Goal: Communication & Community: Answer question/provide support

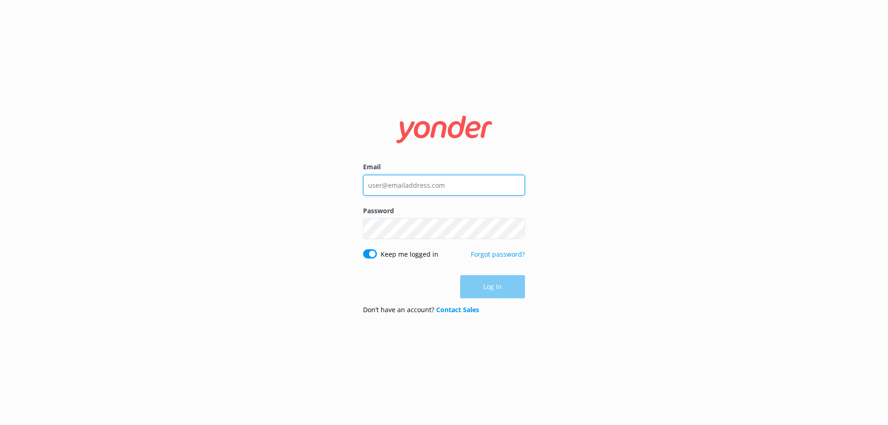
type input "[EMAIL_ADDRESS][DOMAIN_NAME]"
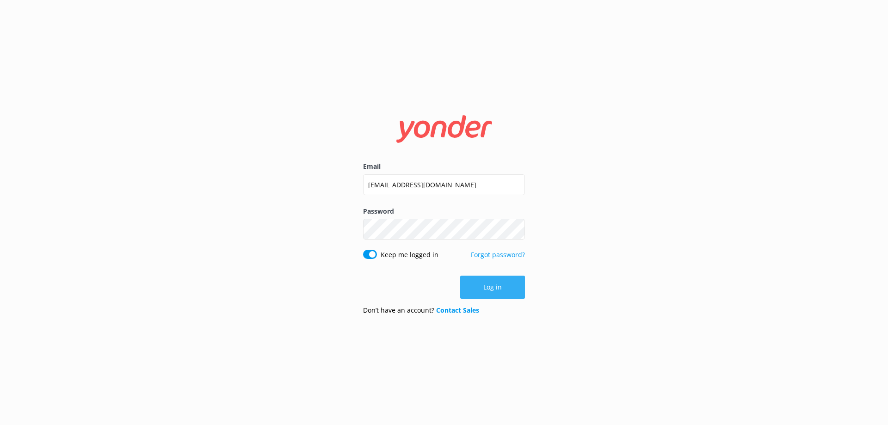
click at [478, 287] on div "Log in" at bounding box center [444, 287] width 162 height 23
click at [484, 285] on button "Log in" at bounding box center [492, 287] width 65 height 23
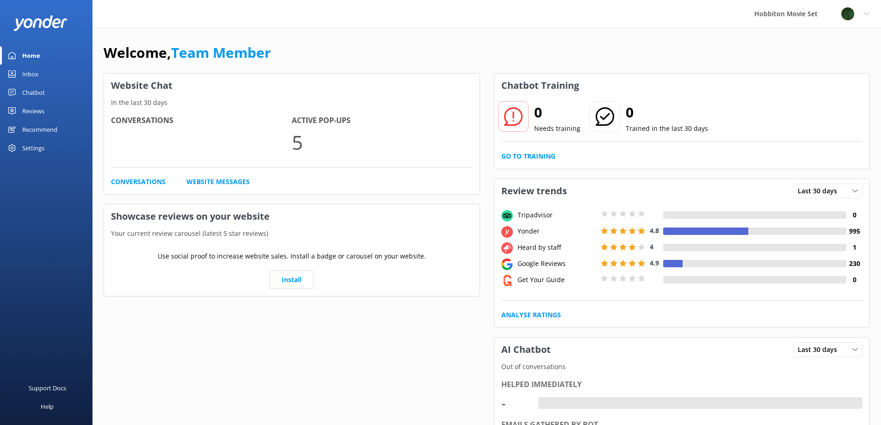
click at [28, 82] on div "Inbox" at bounding box center [30, 74] width 16 height 18
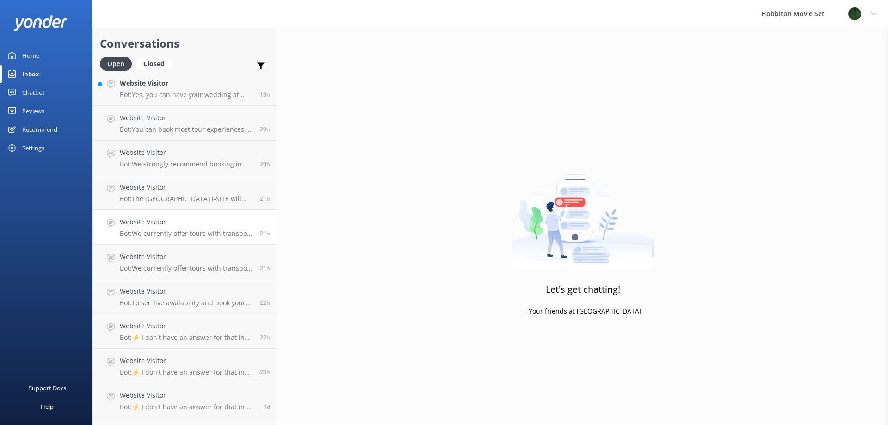
scroll to position [1142, 0]
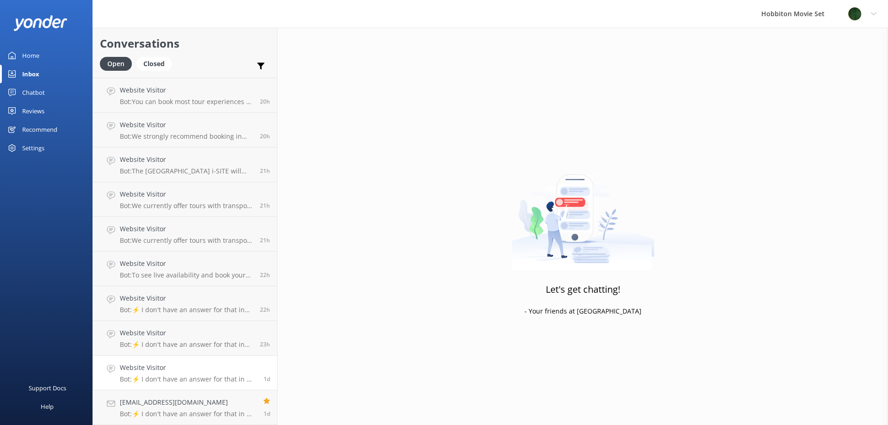
click at [184, 364] on h4 "Website Visitor" at bounding box center [188, 367] width 137 height 10
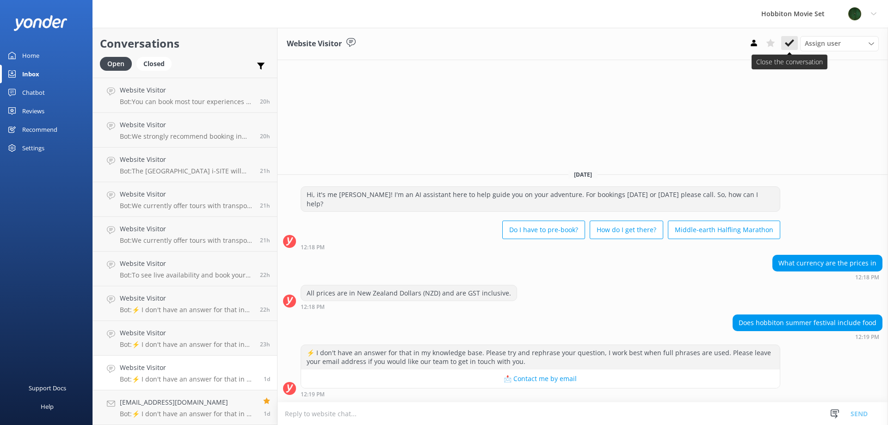
click at [786, 44] on use at bounding box center [789, 42] width 9 height 7
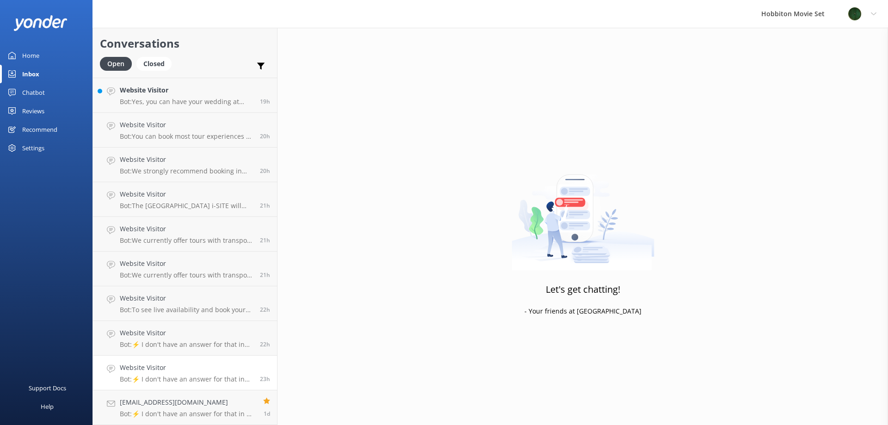
scroll to position [1108, 0]
click at [216, 369] on h4 "Website Visitor" at bounding box center [186, 367] width 133 height 10
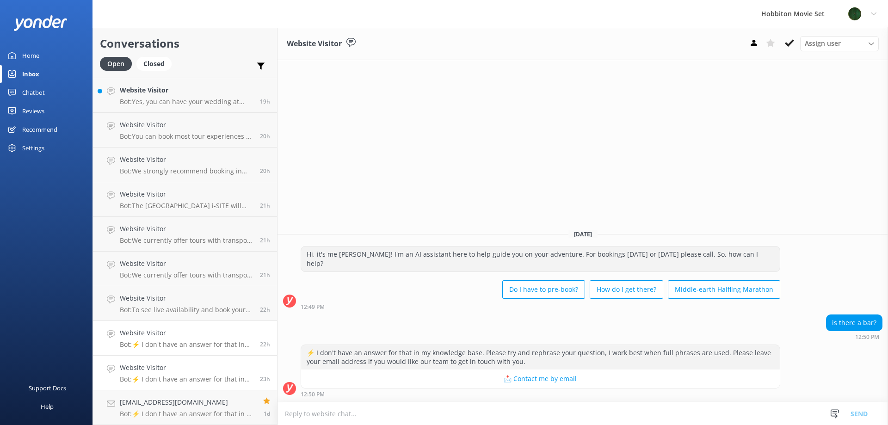
click at [211, 341] on p "Bot: ⚡ I don't have an answer for that in my knowledge base. Please try and rep…" at bounding box center [186, 344] width 133 height 8
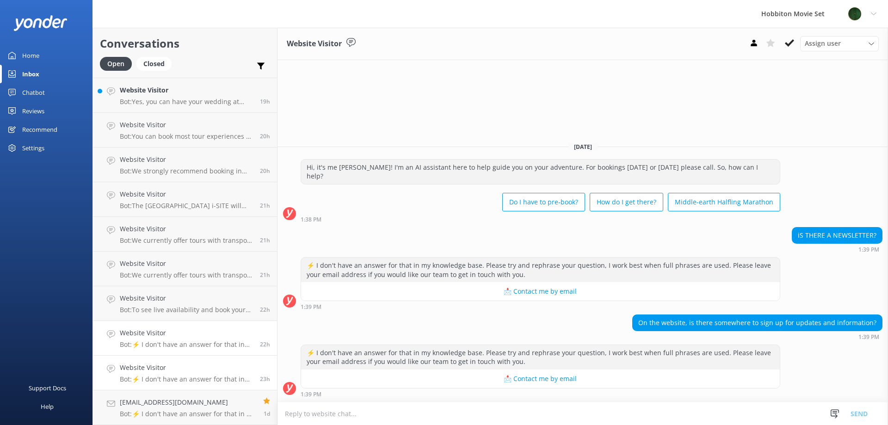
click at [196, 369] on h4 "Website Visitor" at bounding box center [186, 367] width 133 height 10
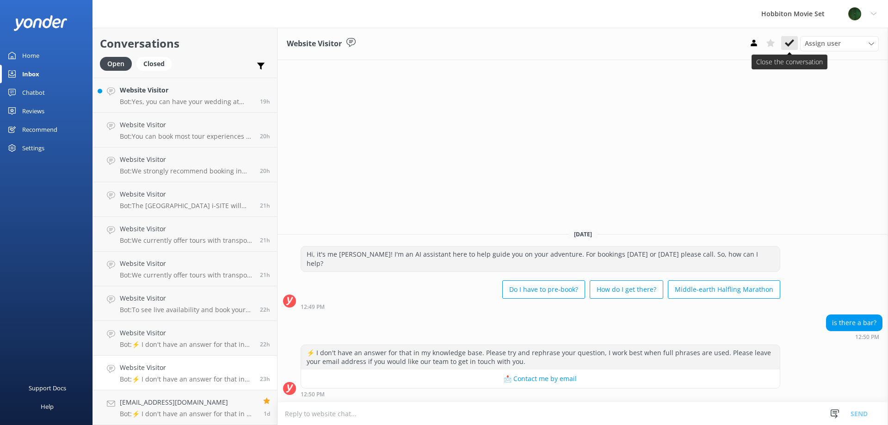
click at [789, 46] on icon at bounding box center [789, 42] width 9 height 9
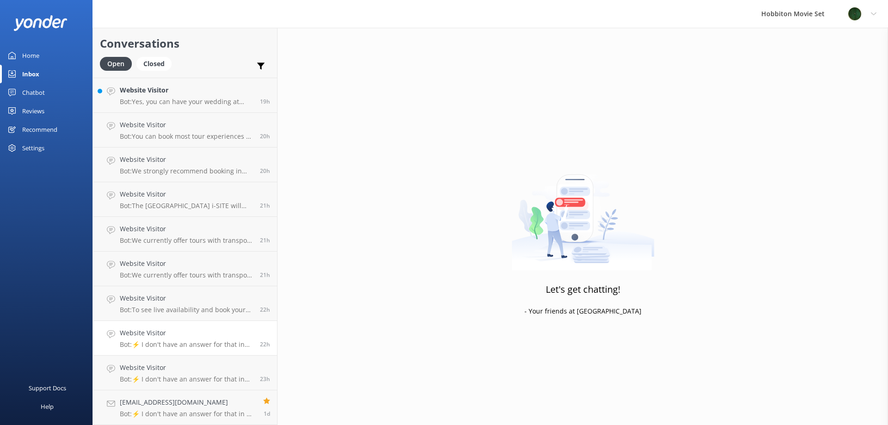
scroll to position [1073, 0]
click at [174, 377] on p "Bot: ⚡ I don't have an answer for that in my knowledge base. Please try and rep…" at bounding box center [186, 379] width 133 height 8
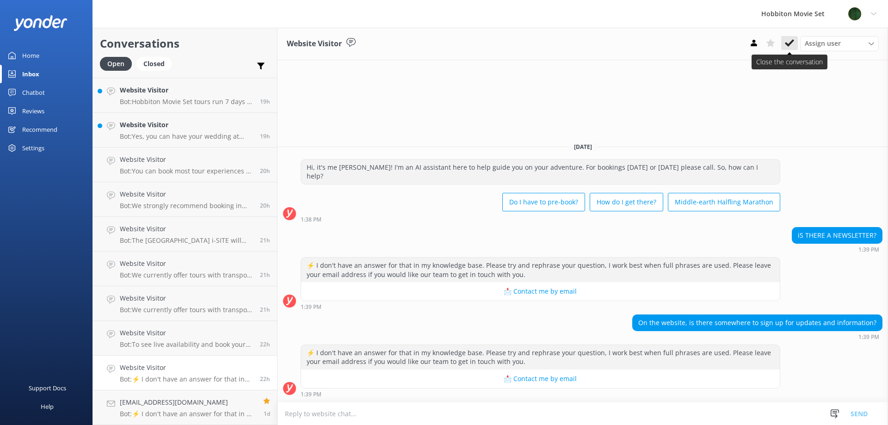
click at [785, 46] on icon at bounding box center [789, 42] width 9 height 9
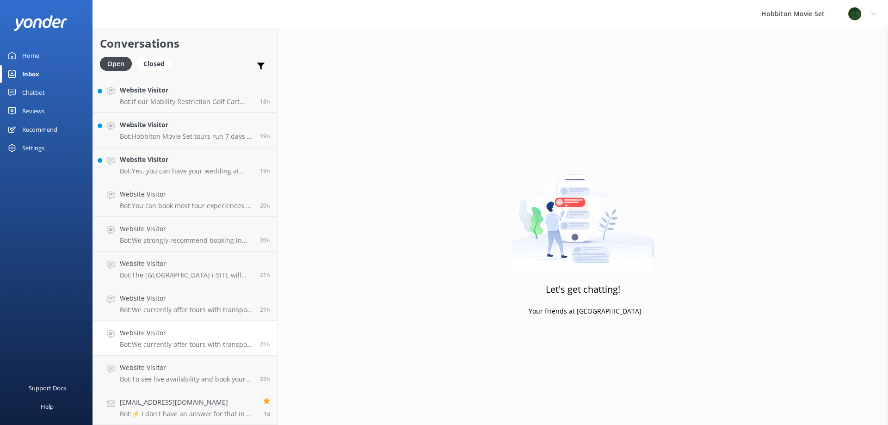
scroll to position [1038, 0]
click at [193, 362] on h4 "Website Visitor" at bounding box center [186, 367] width 133 height 10
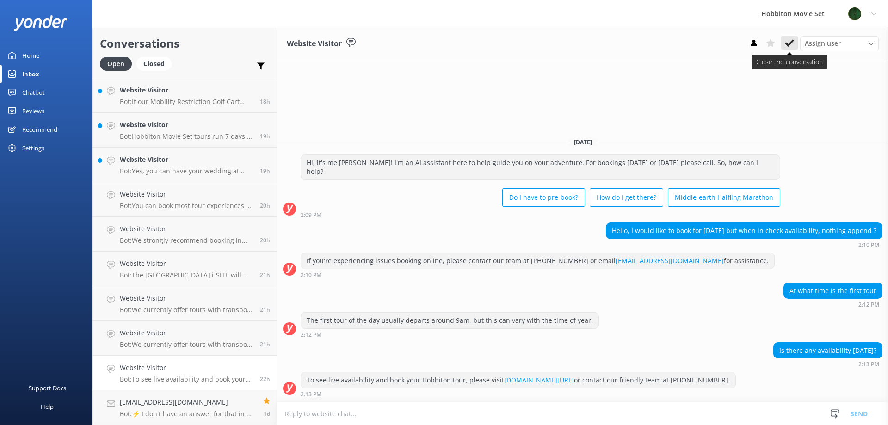
click at [791, 46] on icon at bounding box center [789, 42] width 9 height 9
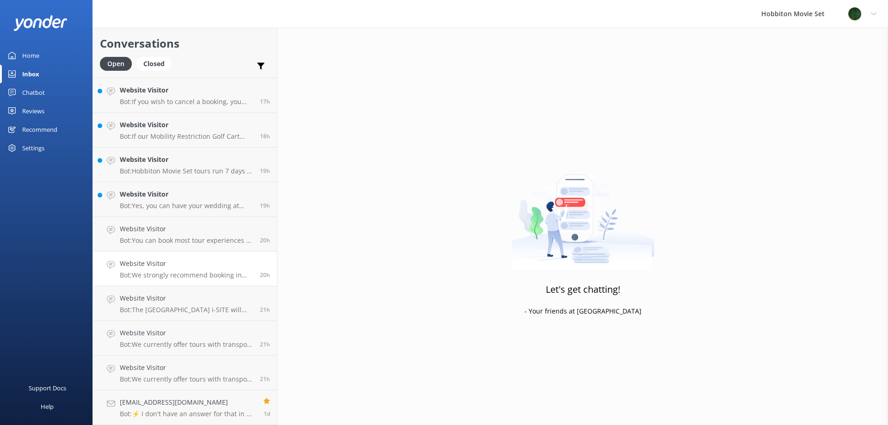
scroll to position [1004, 0]
click at [197, 402] on h4 "[EMAIL_ADDRESS][DOMAIN_NAME]" at bounding box center [188, 402] width 136 height 10
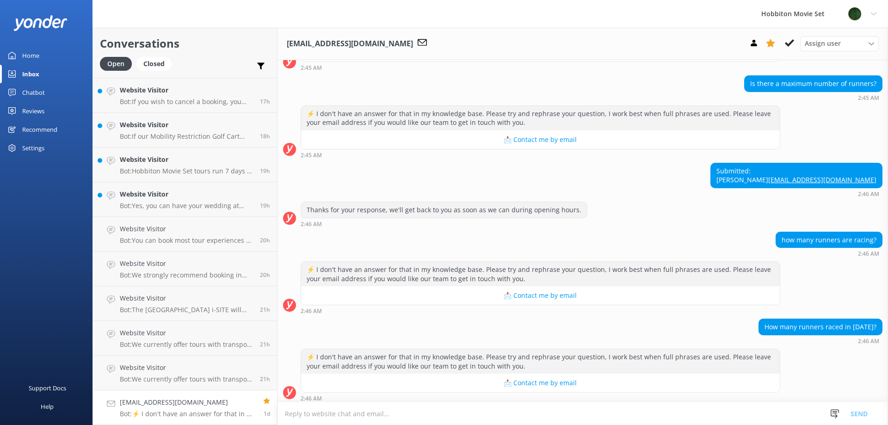
scroll to position [315, 0]
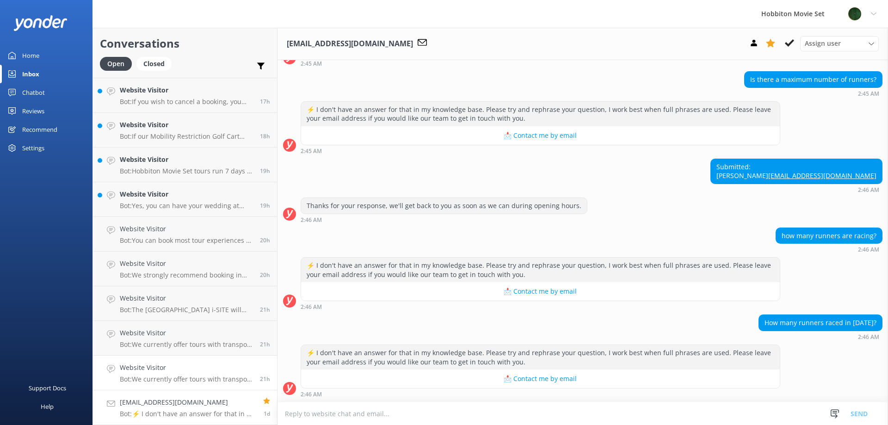
click at [195, 362] on h4 "Website Visitor" at bounding box center [186, 367] width 133 height 10
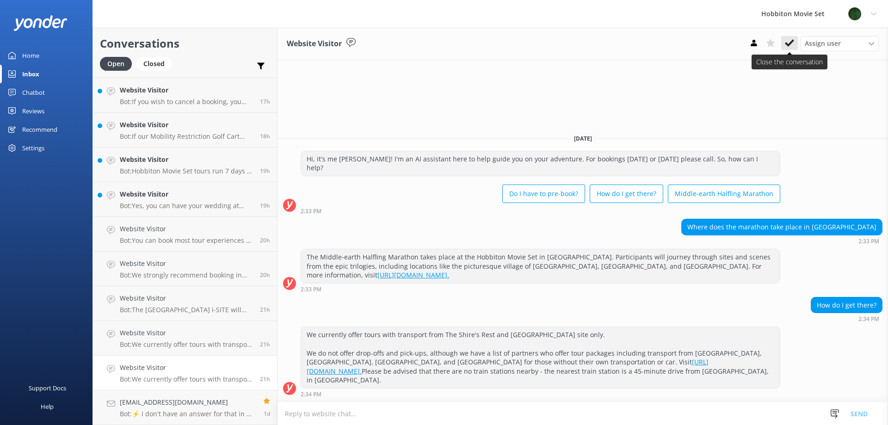
click at [787, 48] on icon at bounding box center [789, 42] width 9 height 9
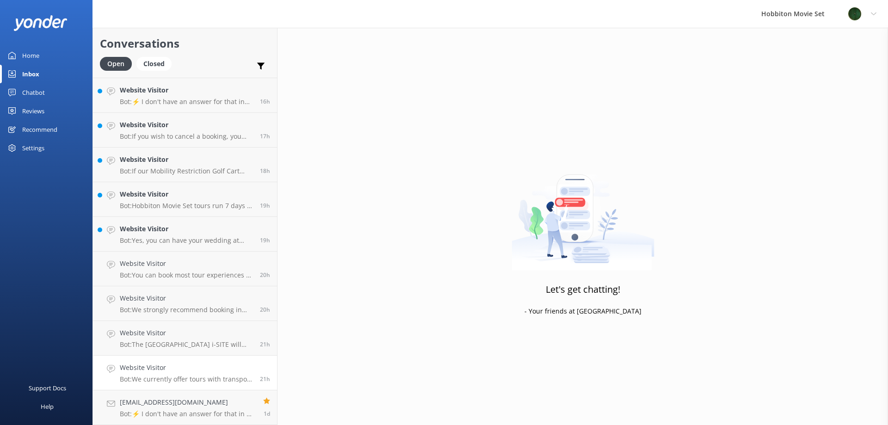
scroll to position [969, 0]
click at [166, 375] on p "Bot: We currently offer tours with transport from The Shire's Rest and [GEOGRAP…" at bounding box center [186, 379] width 133 height 8
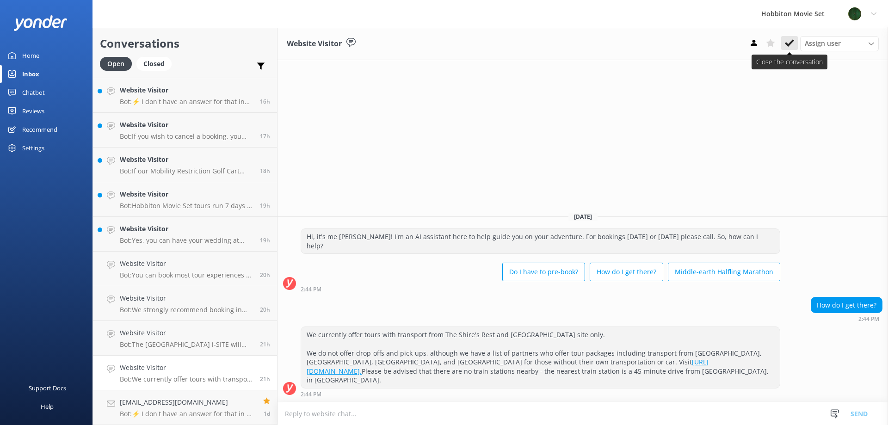
click at [787, 47] on icon at bounding box center [789, 42] width 9 height 9
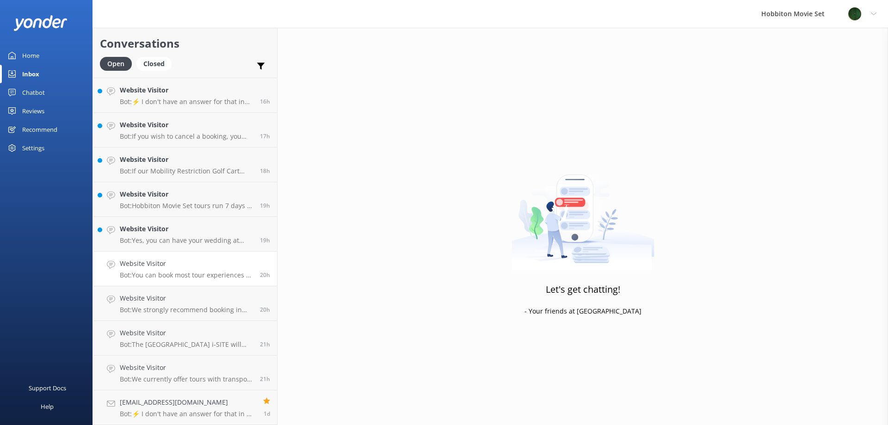
scroll to position [934, 0]
click at [163, 372] on h4 "Website Visitor" at bounding box center [186, 367] width 133 height 10
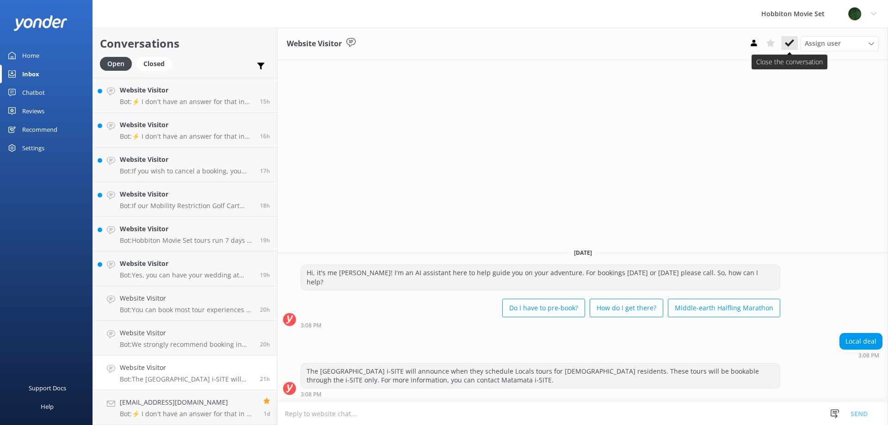
click at [797, 47] on button at bounding box center [789, 43] width 17 height 14
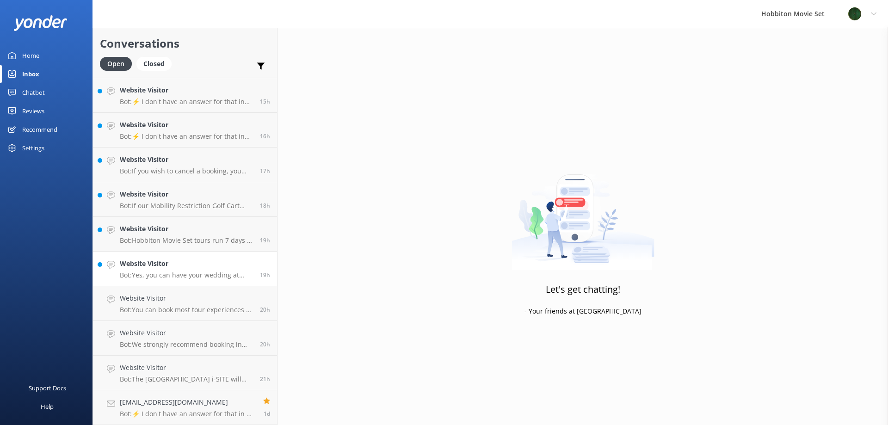
scroll to position [900, 0]
click at [190, 368] on h4 "Website Visitor" at bounding box center [186, 367] width 133 height 10
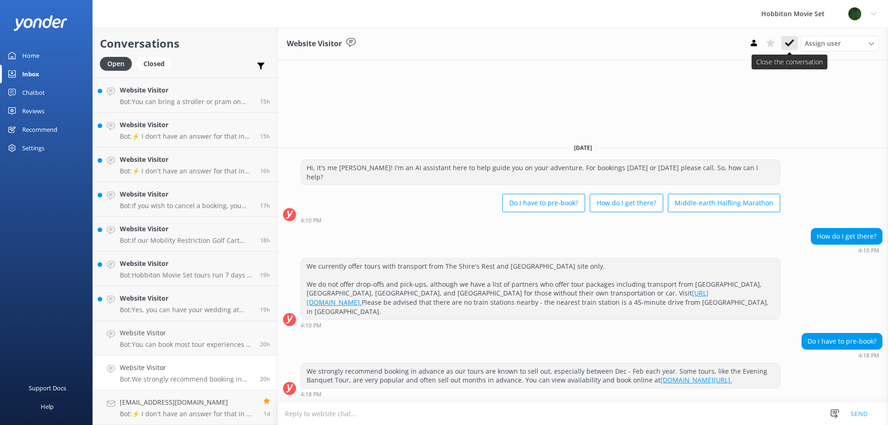
click at [790, 41] on icon at bounding box center [789, 42] width 9 height 9
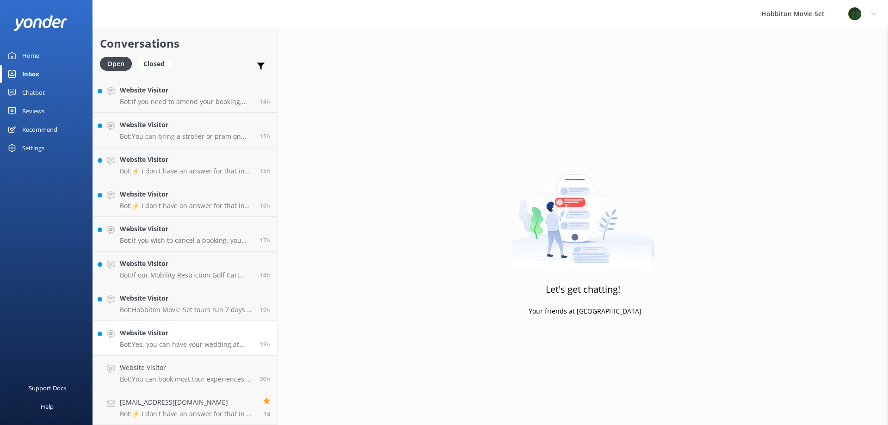
scroll to position [865, 0]
click at [120, 368] on h4 "Website Visitor" at bounding box center [186, 367] width 133 height 10
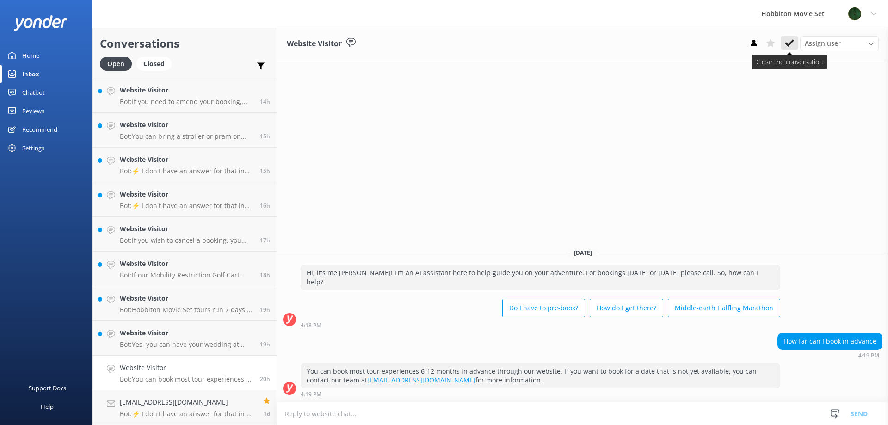
click at [788, 50] on div "Assign user [PERSON_NAME] Team Member Lily [PERSON_NAME] Mikayla [PERSON_NAME] …" at bounding box center [811, 43] width 133 height 15
click at [789, 48] on icon at bounding box center [789, 42] width 9 height 9
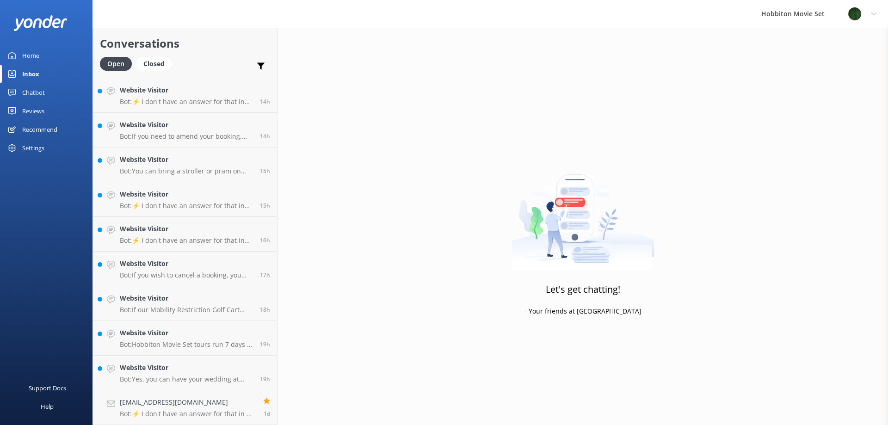
scroll to position [830, 0]
click at [174, 373] on div "Website Visitor Bot: Yes, you can have your wedding at [GEOGRAPHIC_DATA]. For m…" at bounding box center [186, 372] width 133 height 20
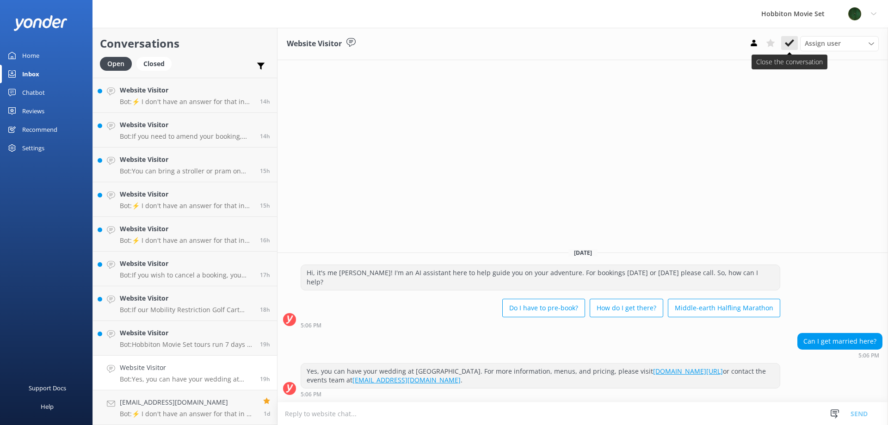
click at [789, 47] on icon at bounding box center [789, 42] width 9 height 9
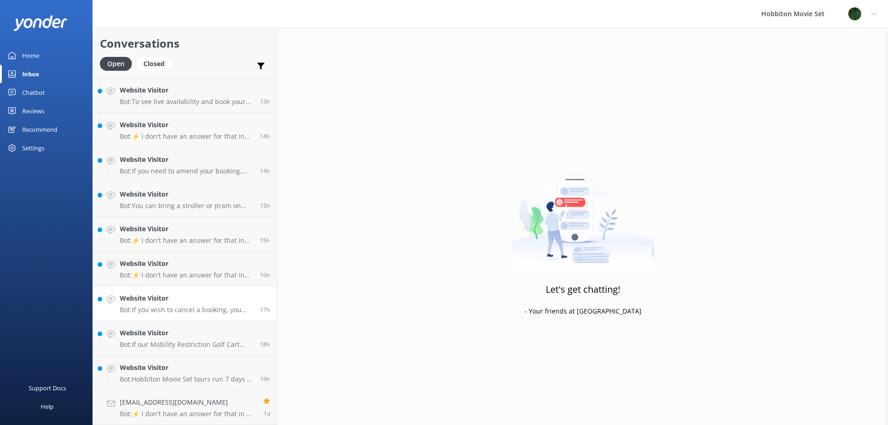
scroll to position [796, 0]
click at [188, 369] on h4 "Website Visitor" at bounding box center [186, 367] width 133 height 10
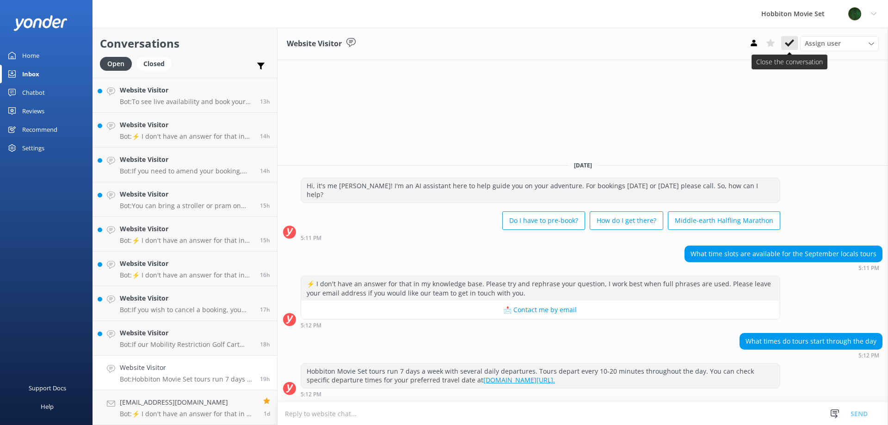
click at [787, 48] on icon at bounding box center [789, 42] width 9 height 9
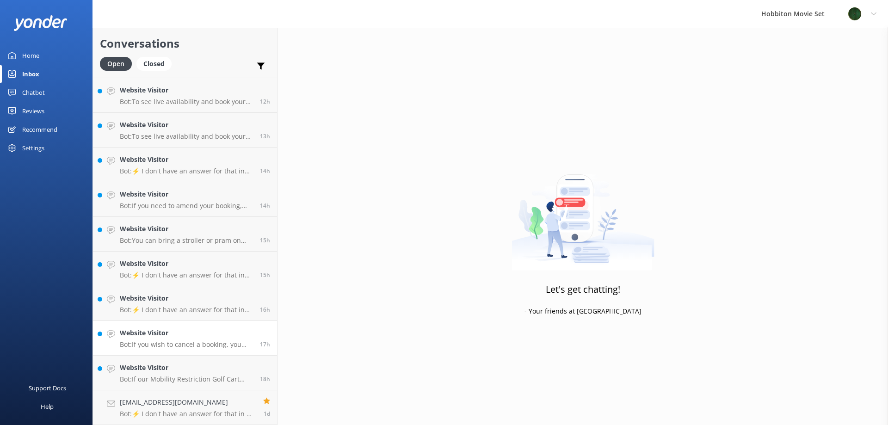
scroll to position [761, 0]
click at [197, 365] on h4 "Website Visitor" at bounding box center [186, 367] width 133 height 10
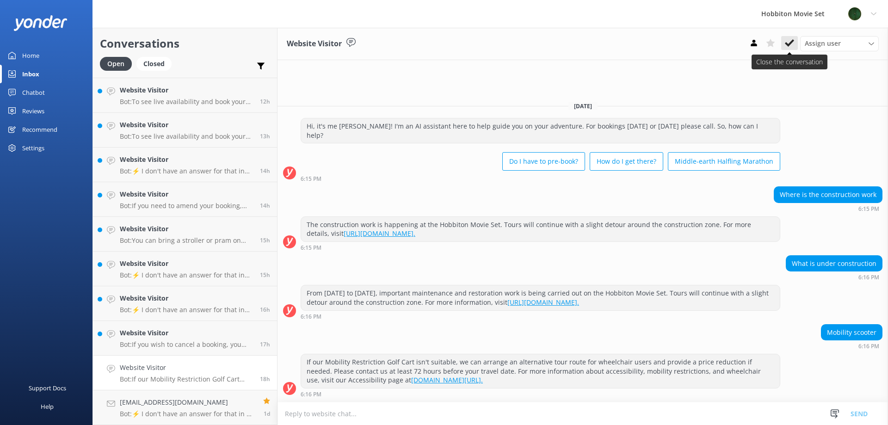
click at [786, 47] on icon at bounding box center [789, 42] width 9 height 9
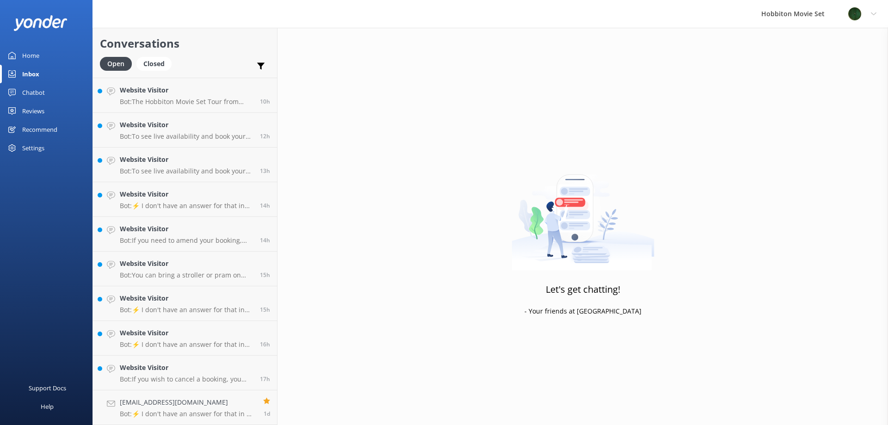
scroll to position [726, 0]
click at [178, 368] on h4 "Website Visitor" at bounding box center [186, 367] width 133 height 10
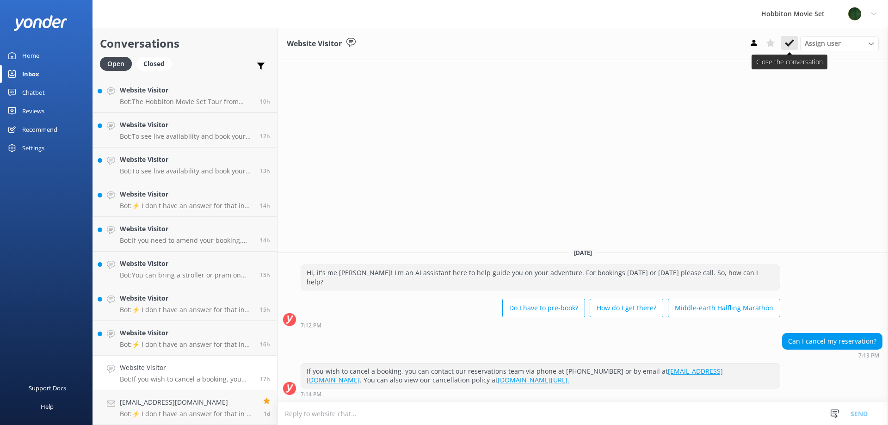
click at [791, 41] on icon at bounding box center [789, 42] width 9 height 9
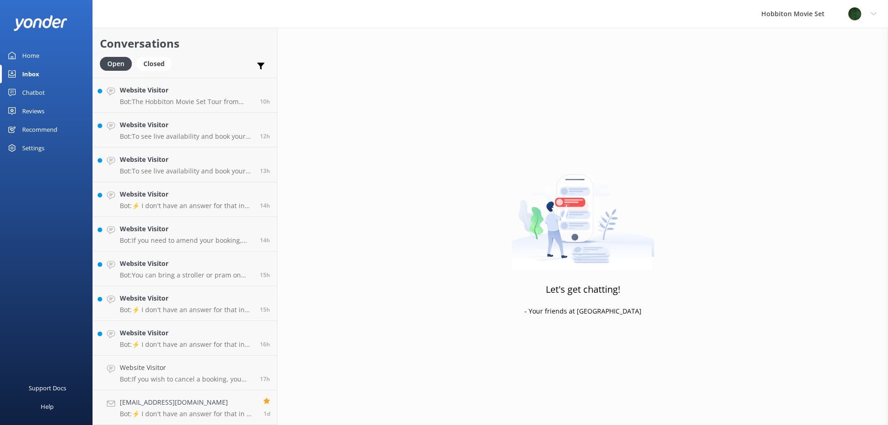
scroll to position [692, 0]
click at [218, 366] on h4 "Website Visitor" at bounding box center [186, 367] width 133 height 10
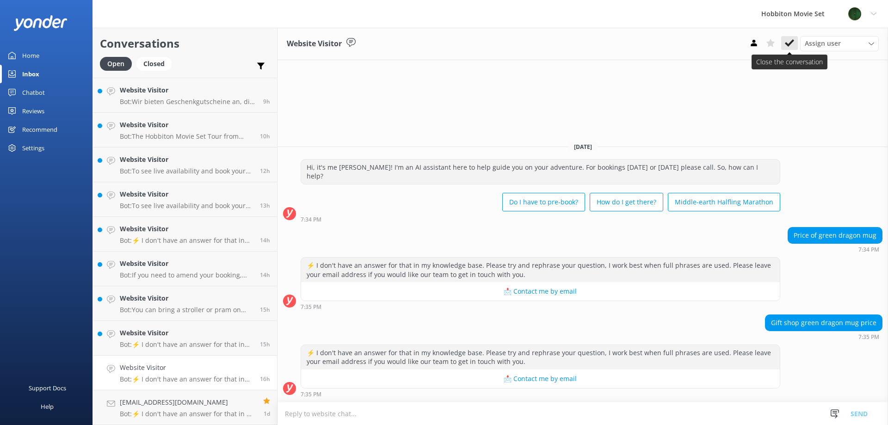
click at [787, 49] on button at bounding box center [789, 43] width 17 height 14
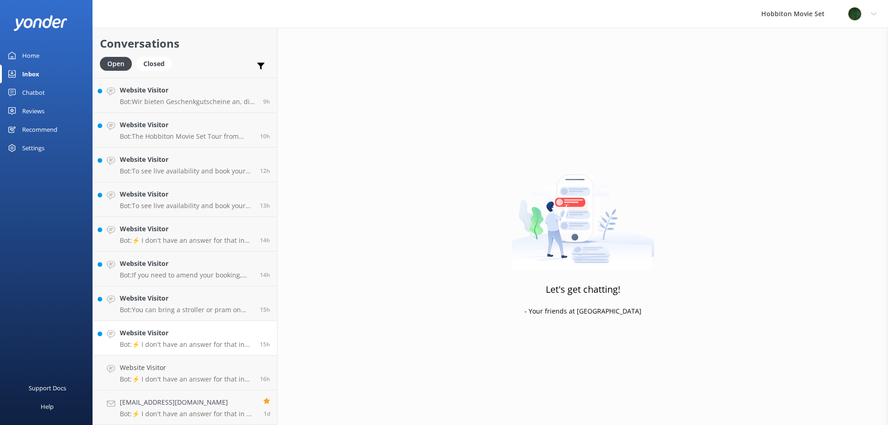
scroll to position [657, 0]
click at [173, 368] on h4 "Website Visitor" at bounding box center [186, 367] width 133 height 10
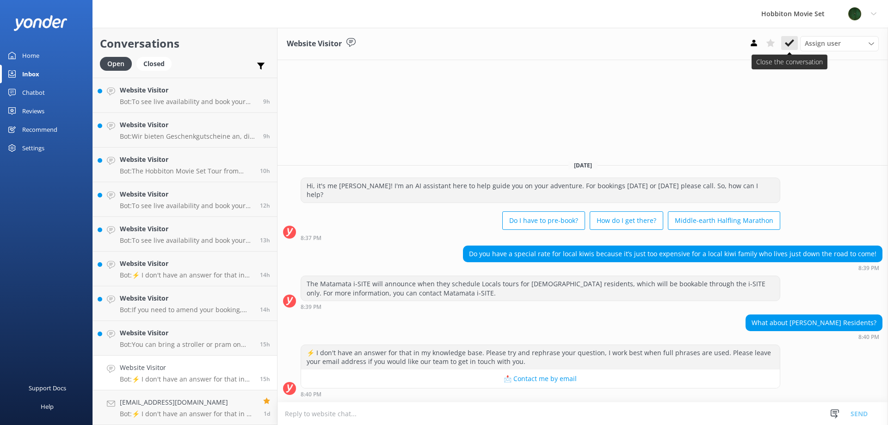
click at [790, 46] on icon at bounding box center [789, 42] width 9 height 9
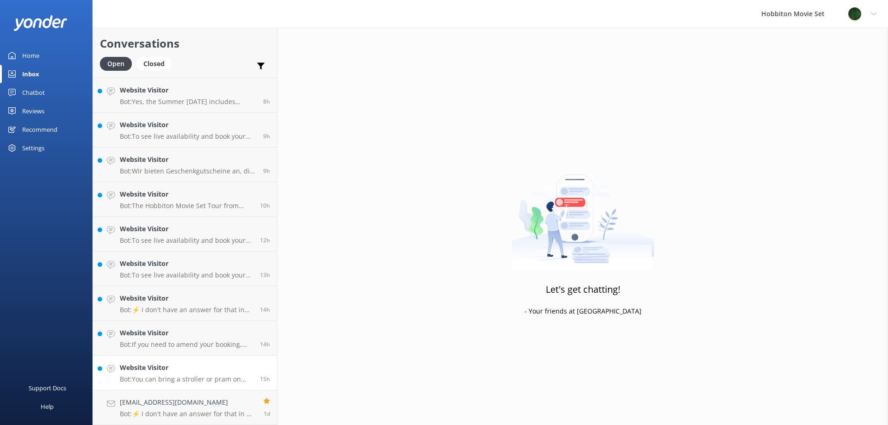
scroll to position [622, 0]
click at [210, 368] on h4 "Website Visitor" at bounding box center [186, 367] width 133 height 10
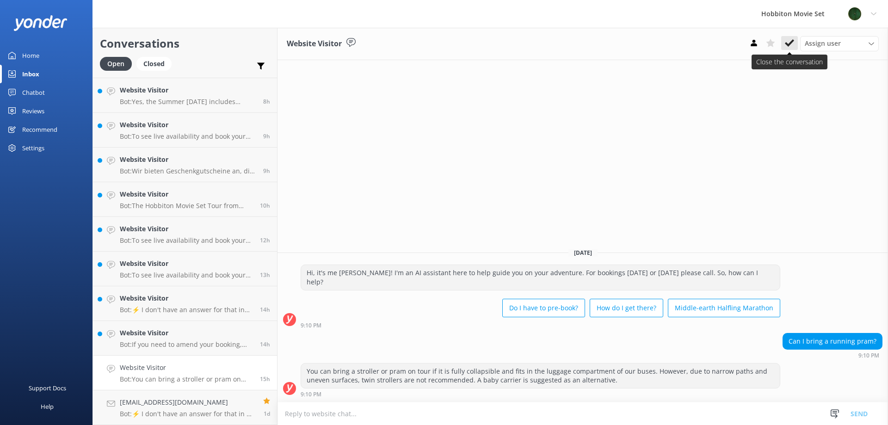
click at [787, 49] on button at bounding box center [789, 43] width 17 height 14
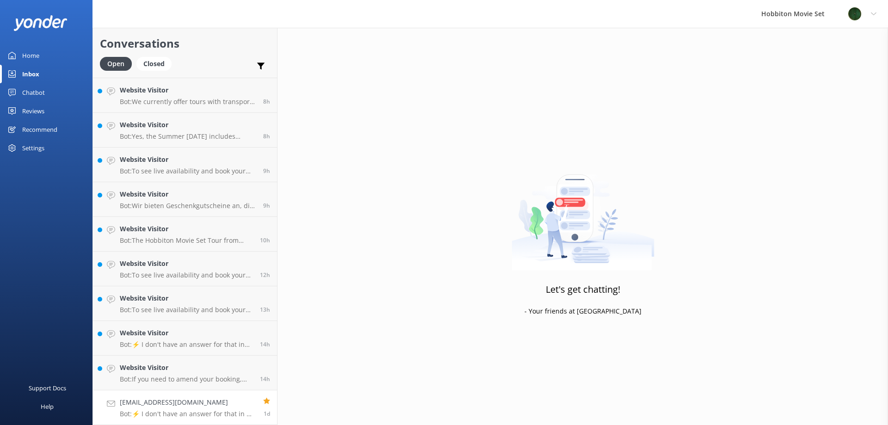
scroll to position [588, 0]
drag, startPoint x: 117, startPoint y: 379, endPoint x: 143, endPoint y: 370, distance: 26.8
click at [118, 379] on link "Website Visitor Bot: If you need to amend your booking, please contact our team…" at bounding box center [185, 373] width 184 height 35
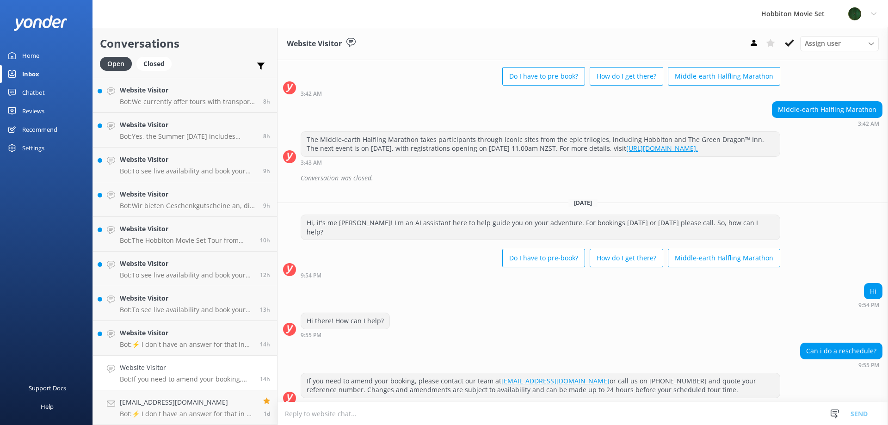
scroll to position [52, 0]
click at [786, 46] on icon at bounding box center [789, 42] width 9 height 9
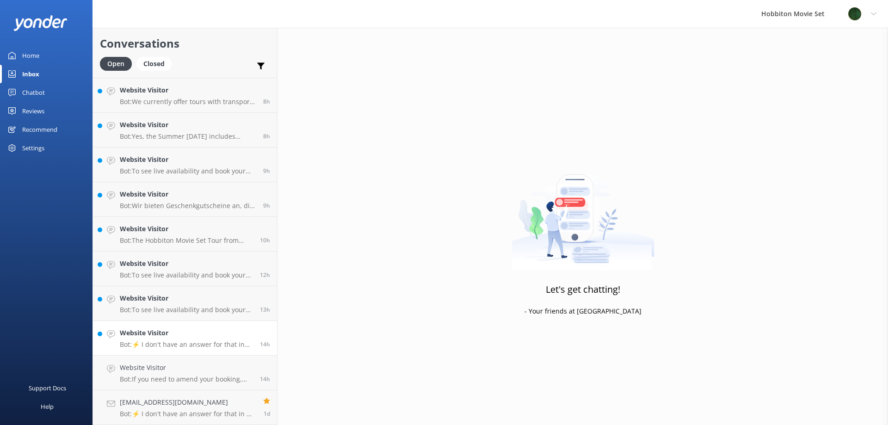
scroll to position [553, 0]
click at [224, 373] on div "Website Visitor Bot: ⚡ I don't have an answer for that in my knowledge base. Pl…" at bounding box center [186, 372] width 133 height 20
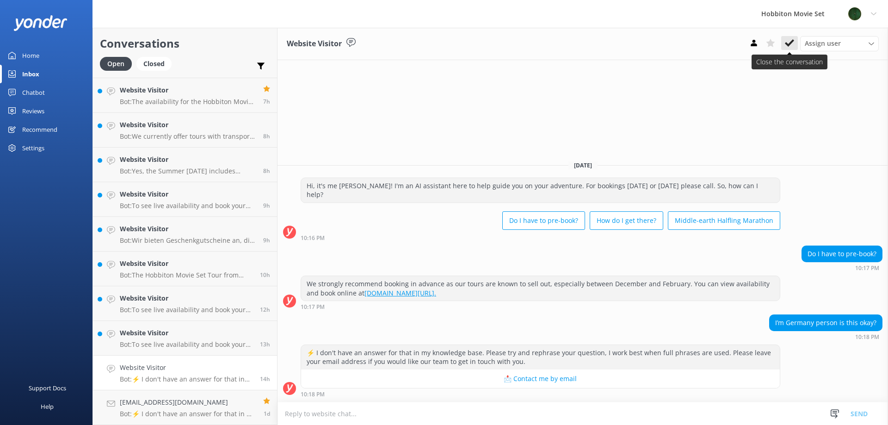
click at [793, 49] on button at bounding box center [789, 43] width 17 height 14
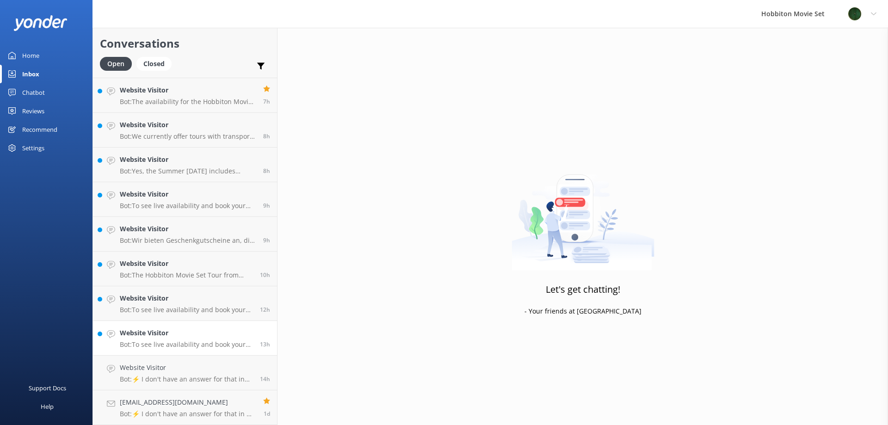
scroll to position [518, 0]
click at [200, 370] on h4 "Website Visitor" at bounding box center [186, 367] width 133 height 10
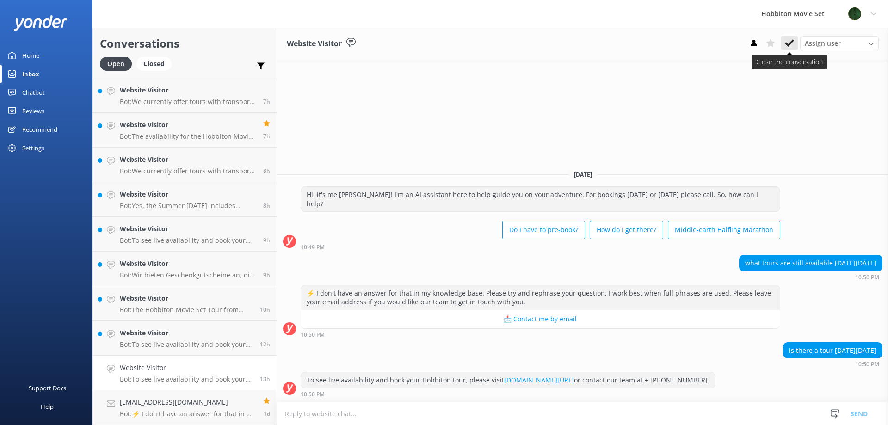
click at [789, 45] on use at bounding box center [789, 42] width 9 height 7
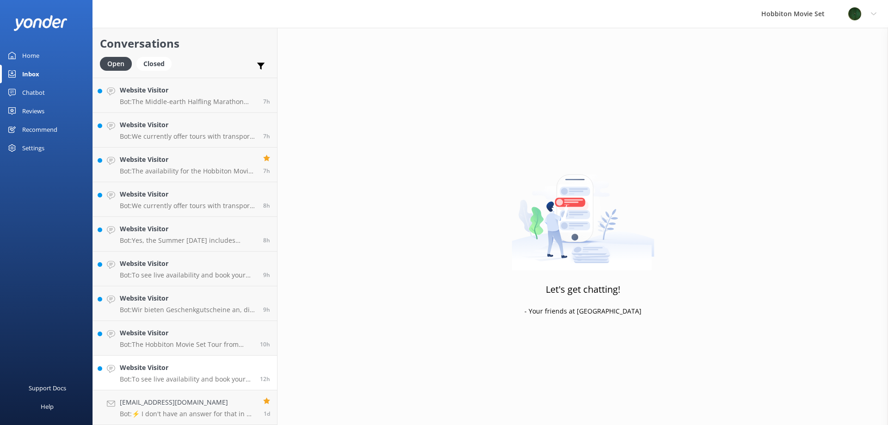
scroll to position [484, 0]
click at [214, 370] on h4 "Website Visitor" at bounding box center [186, 367] width 133 height 10
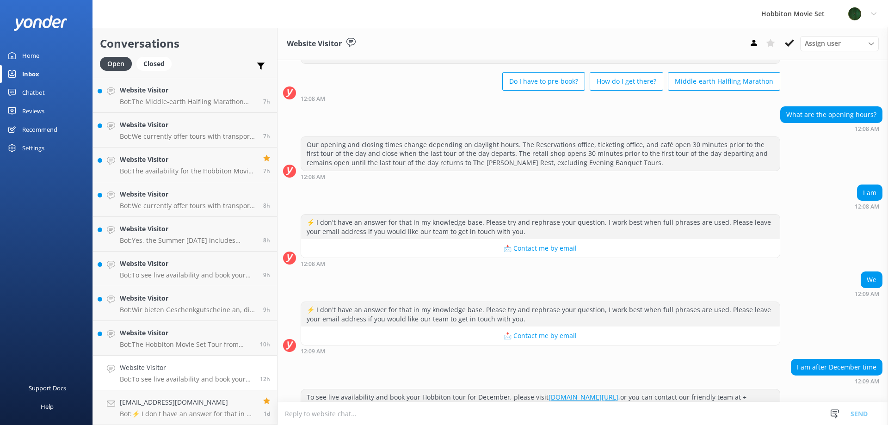
scroll to position [63, 0]
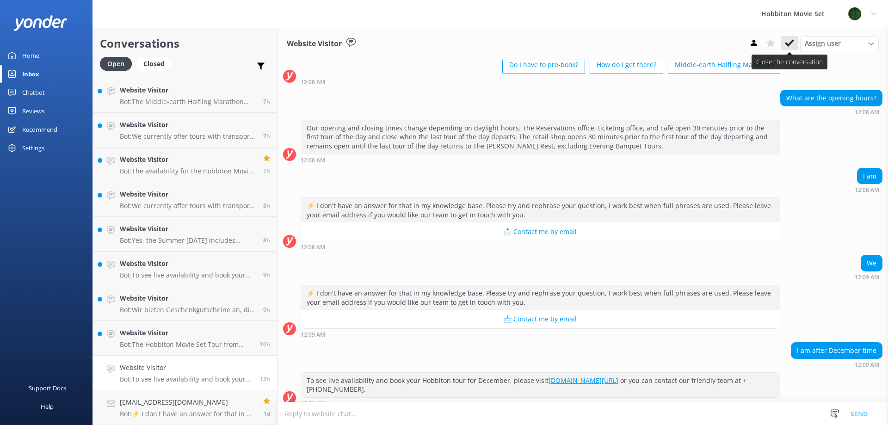
click at [789, 45] on use at bounding box center [789, 42] width 9 height 7
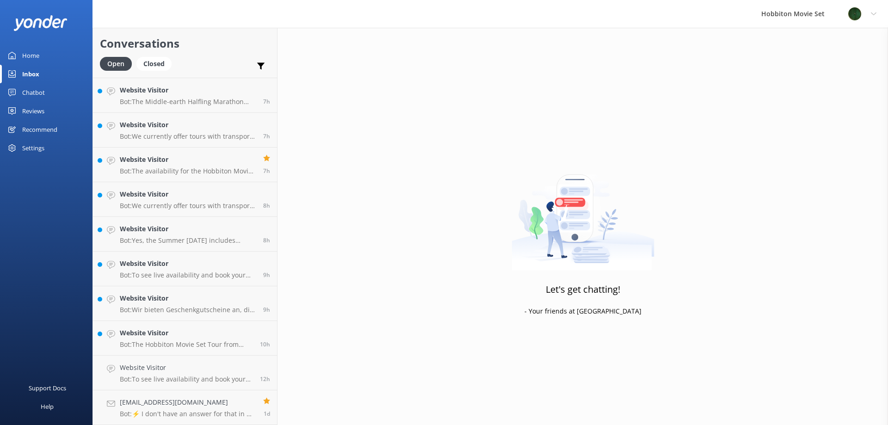
scroll to position [449, 0]
click at [221, 365] on h4 "Website Visitor" at bounding box center [186, 367] width 133 height 10
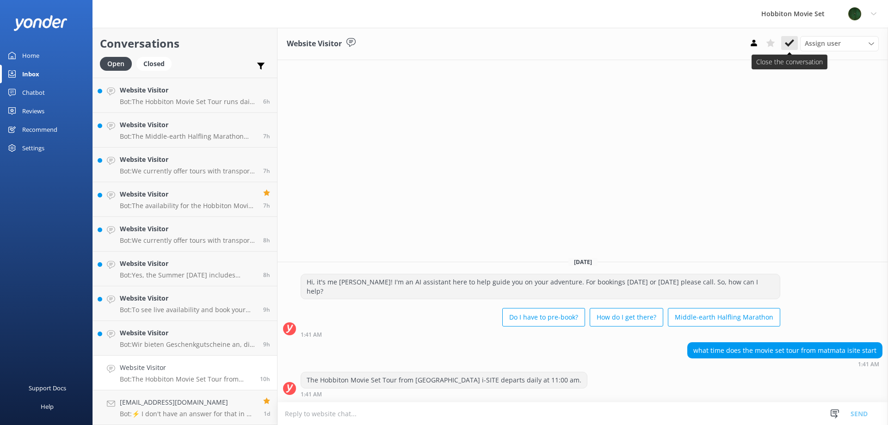
click at [790, 47] on icon at bounding box center [789, 42] width 9 height 9
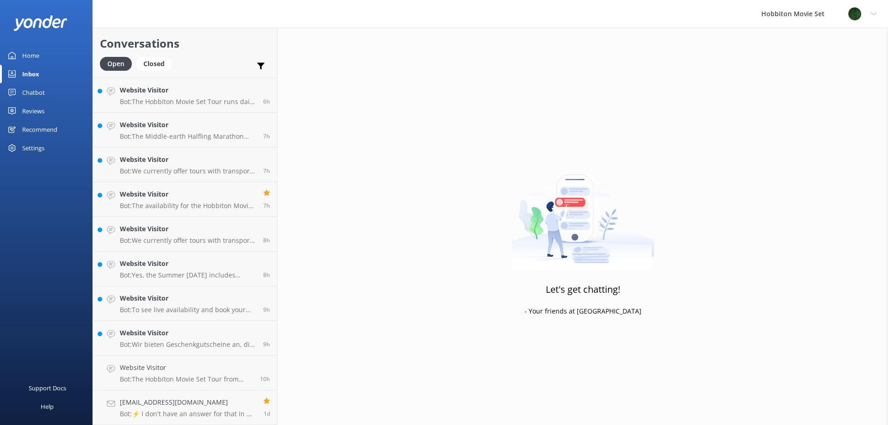
scroll to position [414, 0]
click at [203, 364] on h4 "Website Visitor" at bounding box center [188, 367] width 136 height 10
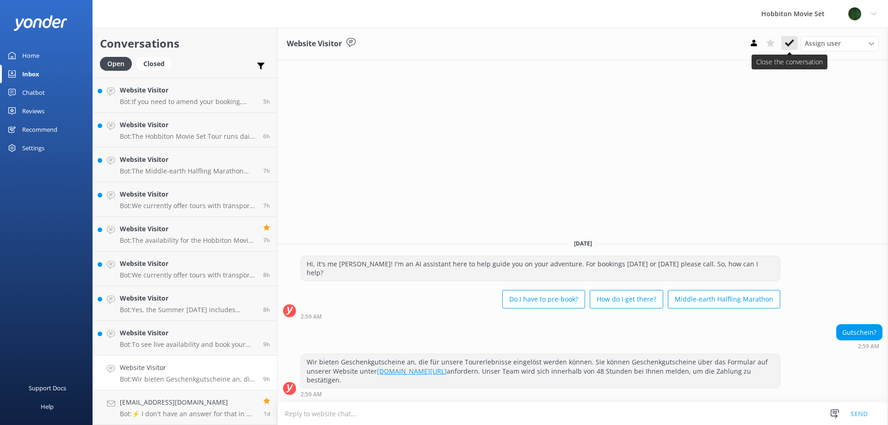
click at [790, 40] on icon at bounding box center [789, 42] width 9 height 9
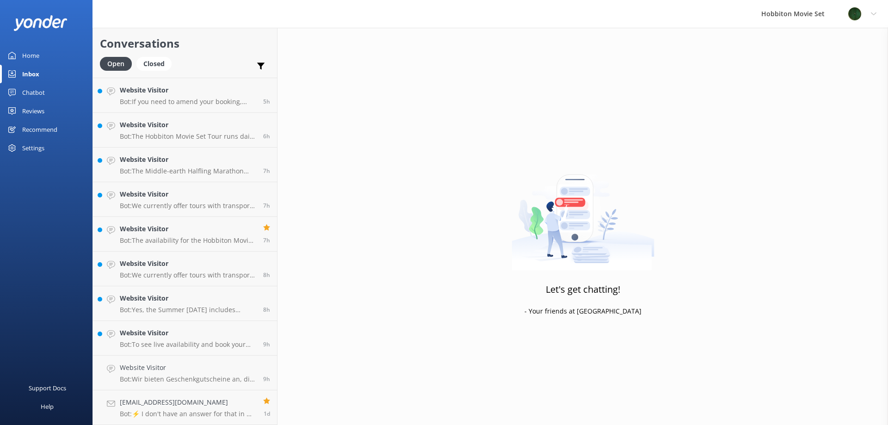
scroll to position [380, 0]
click at [194, 374] on div "Website Visitor Bot: To see live availability and book your Hobbiton tour, plea…" at bounding box center [188, 372] width 136 height 20
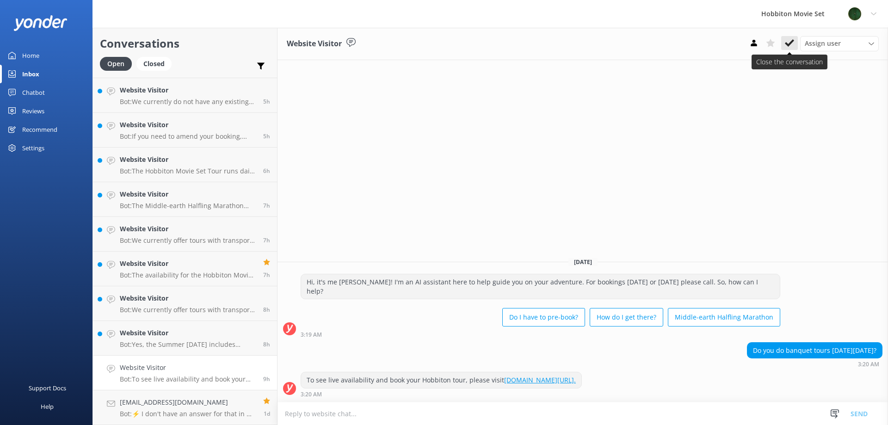
click at [787, 47] on icon at bounding box center [789, 42] width 9 height 9
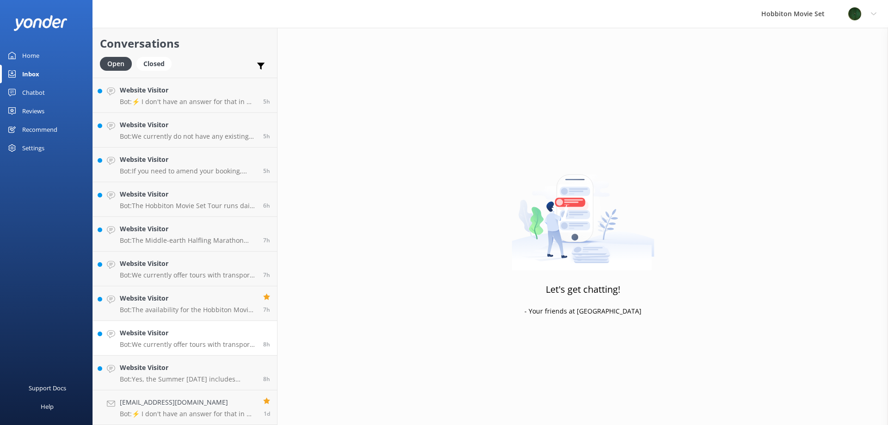
scroll to position [345, 0]
click at [221, 368] on h4 "Website Visitor" at bounding box center [188, 367] width 136 height 10
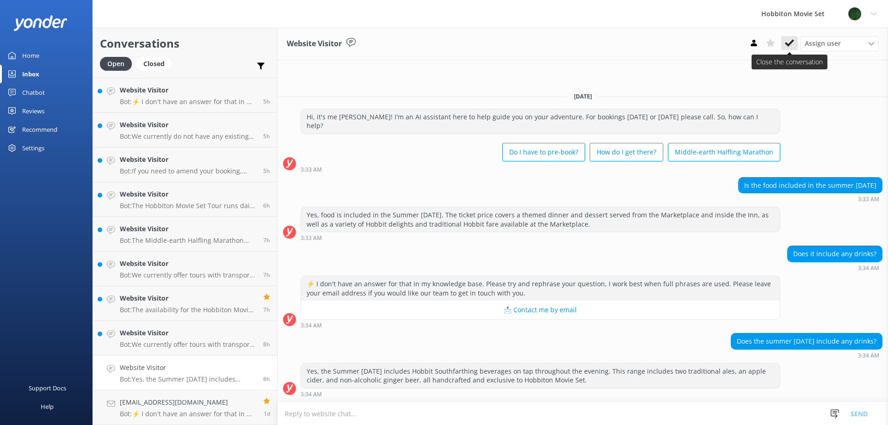
click at [791, 41] on use at bounding box center [789, 42] width 9 height 7
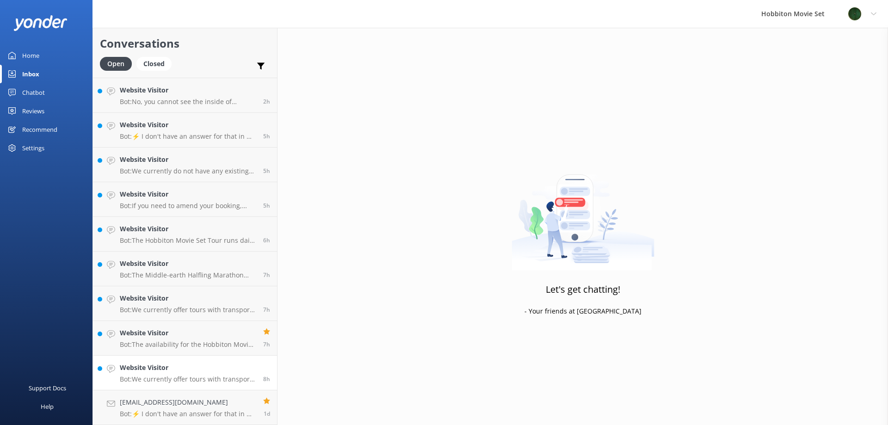
click at [183, 372] on h4 "Website Visitor" at bounding box center [188, 367] width 136 height 10
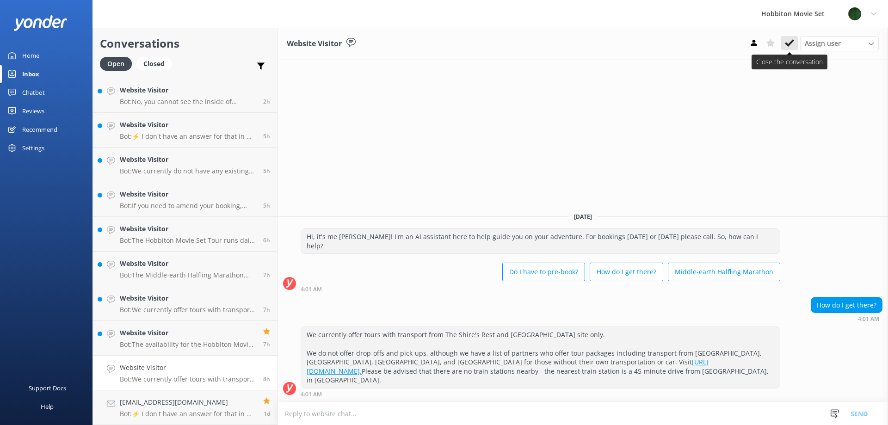
click at [787, 46] on icon at bounding box center [789, 42] width 9 height 9
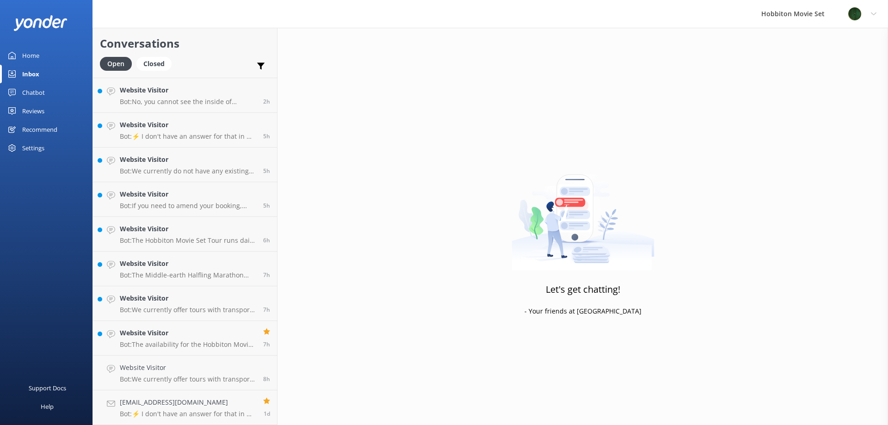
scroll to position [310, 0]
click at [173, 374] on div "Website Visitor Bot: The availability for the Hobbiton Movie Set Beer Festival …" at bounding box center [188, 372] width 136 height 20
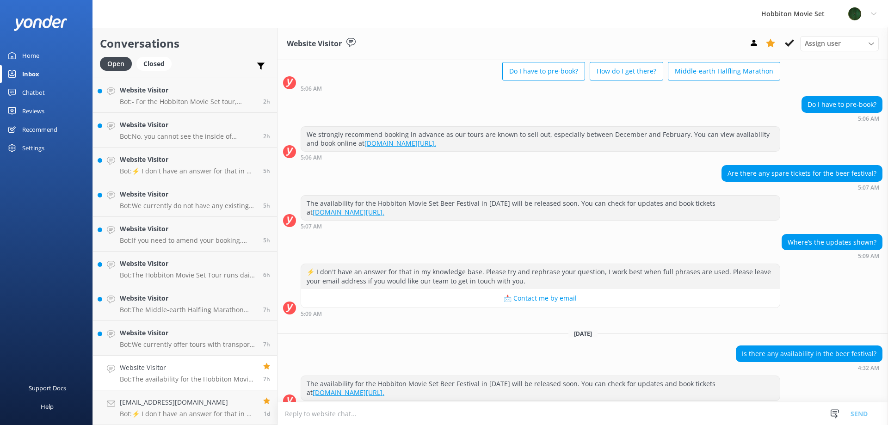
scroll to position [60, 0]
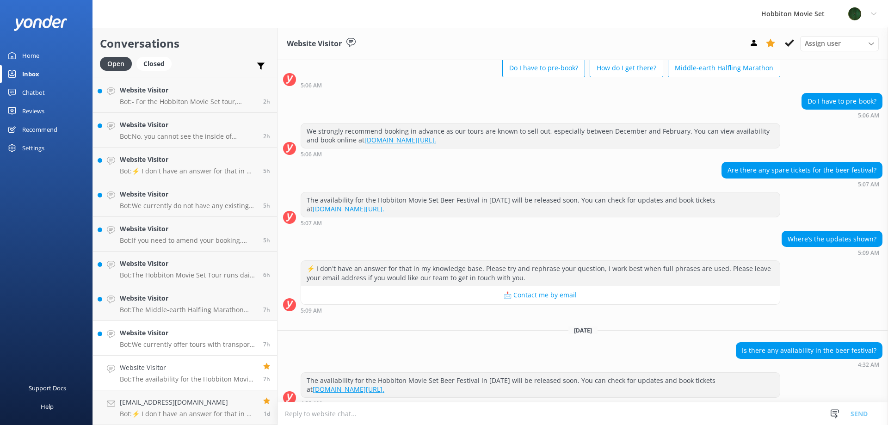
click at [212, 340] on div "Website Visitor Bot: We currently offer tours with transport from The Shire's R…" at bounding box center [188, 338] width 136 height 20
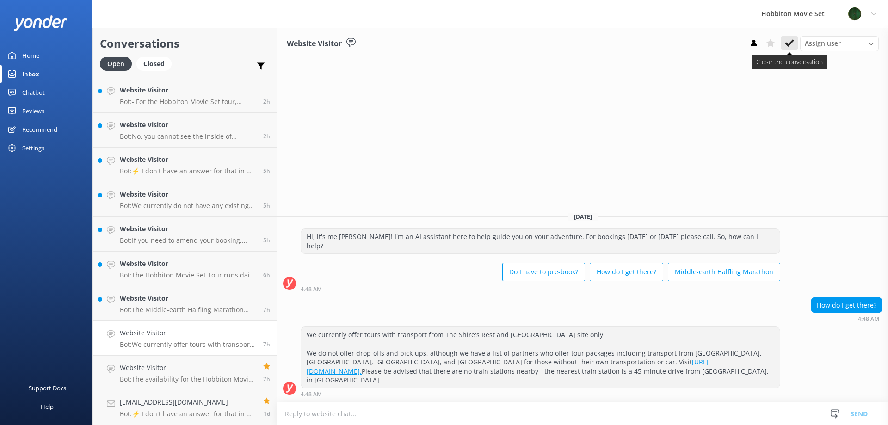
click at [791, 42] on use at bounding box center [789, 42] width 9 height 7
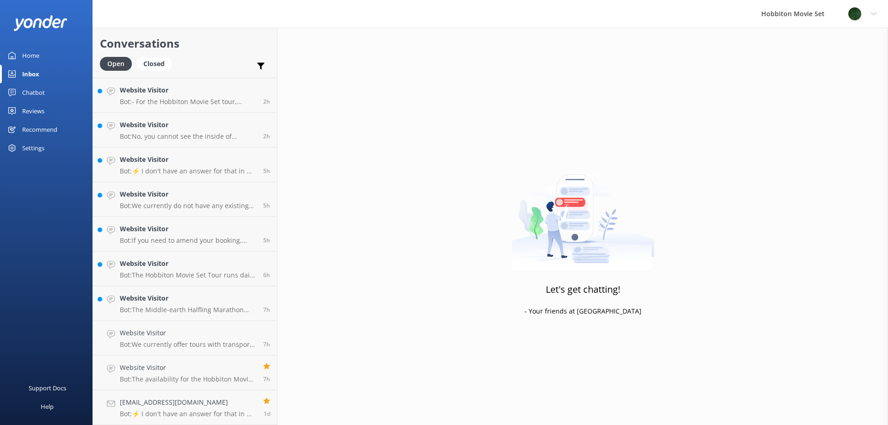
scroll to position [276, 0]
click at [199, 333] on h4 "Website Visitor" at bounding box center [188, 333] width 136 height 10
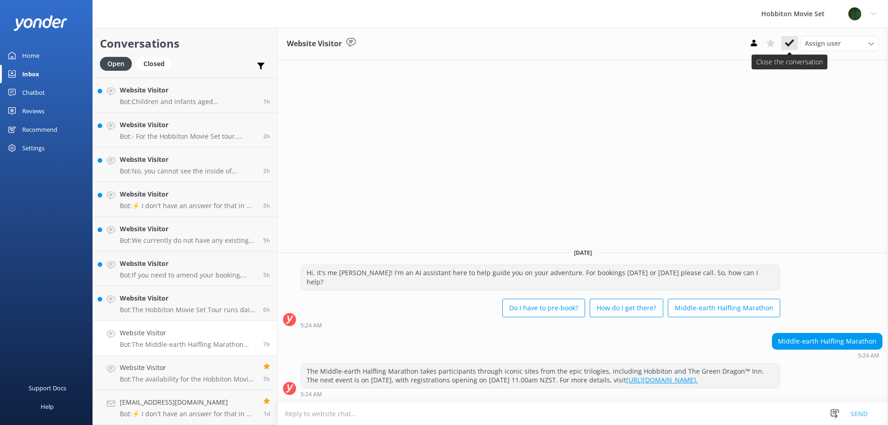
click at [793, 45] on icon at bounding box center [789, 42] width 9 height 9
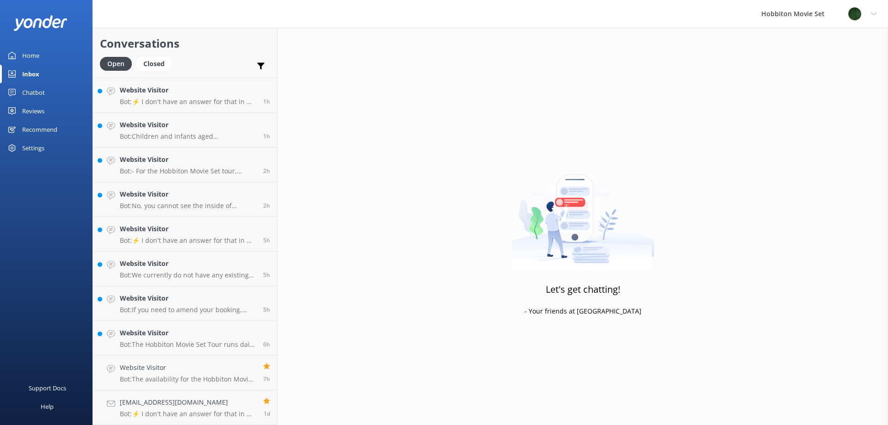
scroll to position [241, 0]
click at [206, 344] on p "Bot: The Hobbiton Movie Set Tour runs daily with departures every 10-20 minutes…" at bounding box center [188, 344] width 136 height 8
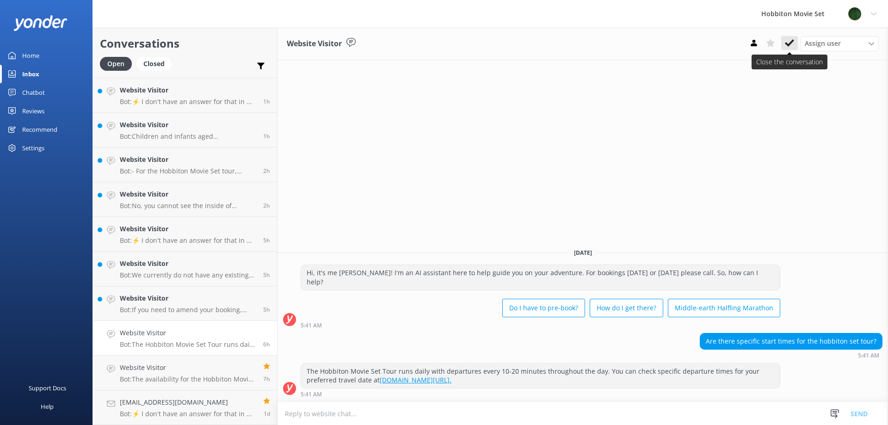
click at [786, 45] on use at bounding box center [789, 42] width 9 height 7
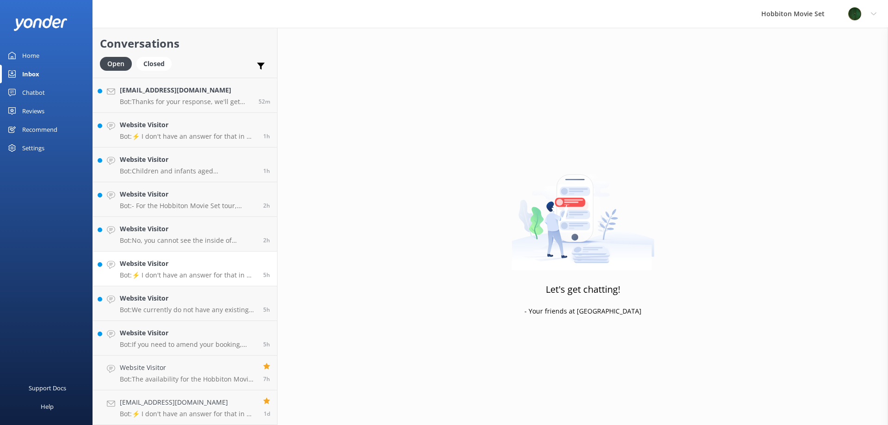
scroll to position [206, 0]
click at [164, 333] on h4 "Website Visitor" at bounding box center [188, 333] width 136 height 10
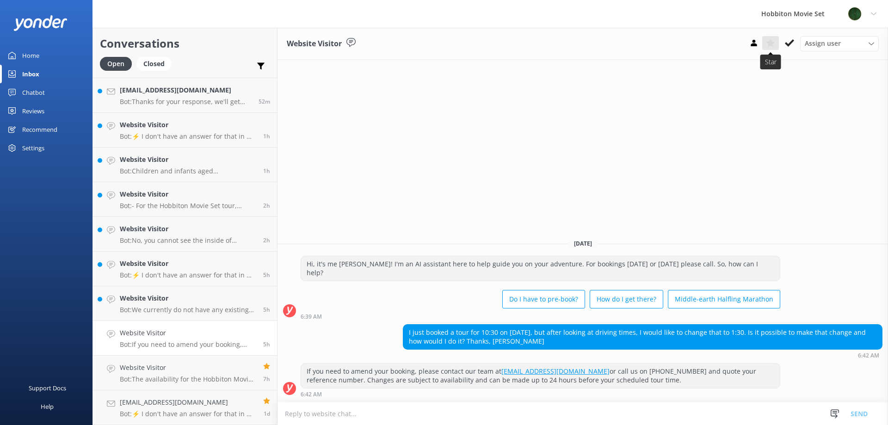
click at [769, 42] on use at bounding box center [770, 43] width 9 height 8
click at [172, 313] on link "Website Visitor Bot: We currently do not have any existing promo codes. However…" at bounding box center [185, 303] width 184 height 35
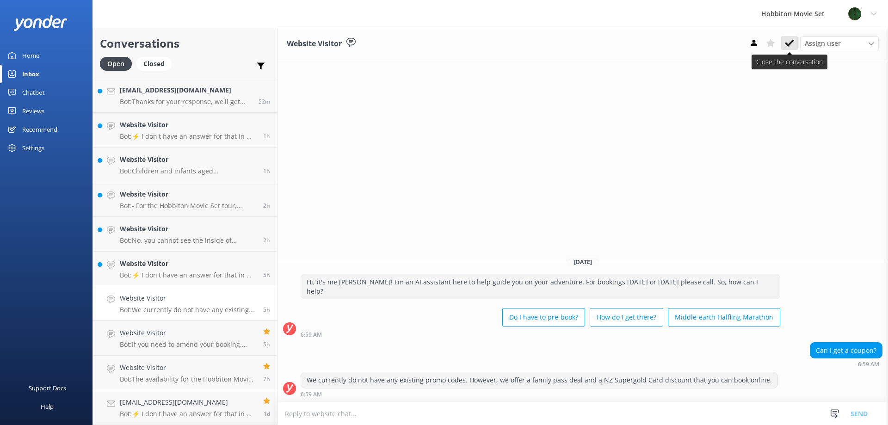
click at [791, 47] on icon at bounding box center [789, 42] width 9 height 9
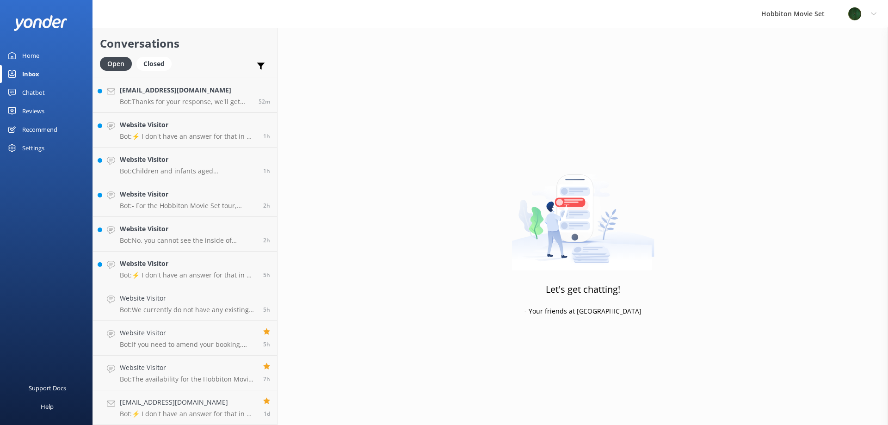
scroll to position [172, 0]
click at [234, 302] on h4 "Website Visitor" at bounding box center [188, 298] width 136 height 10
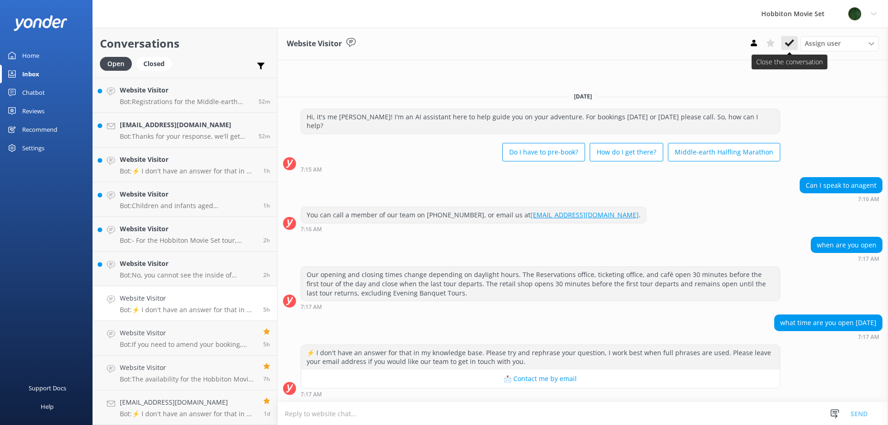
click at [787, 47] on icon at bounding box center [789, 42] width 9 height 9
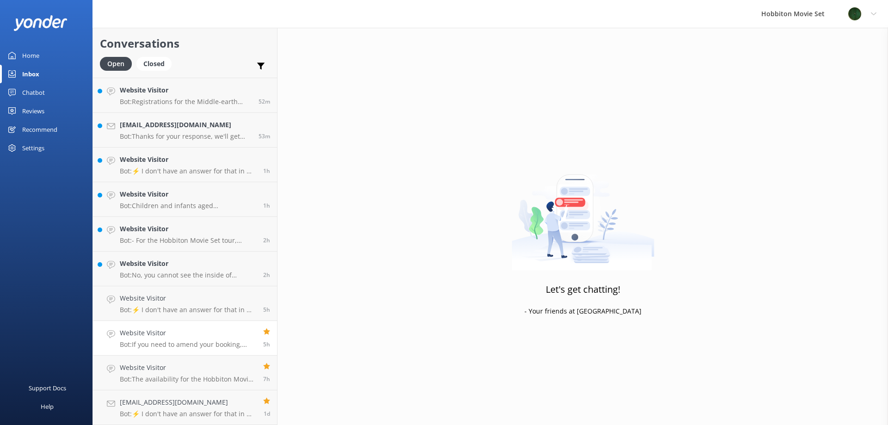
scroll to position [137, 0]
click at [241, 303] on h4 "Website Visitor" at bounding box center [188, 298] width 136 height 10
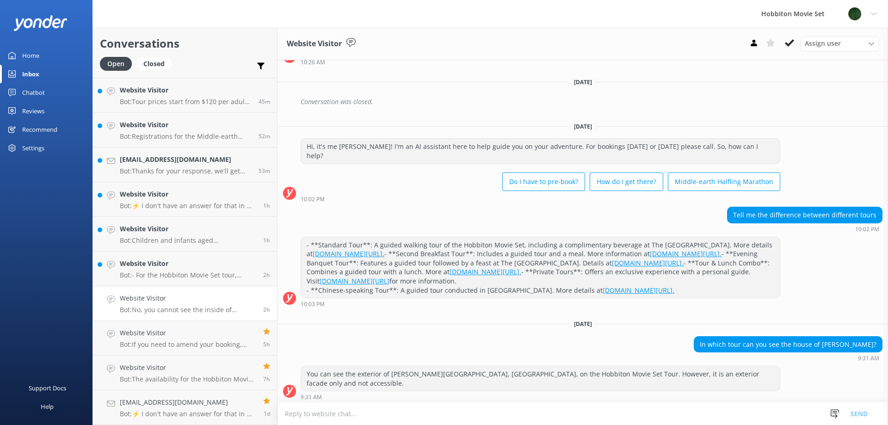
scroll to position [224, 0]
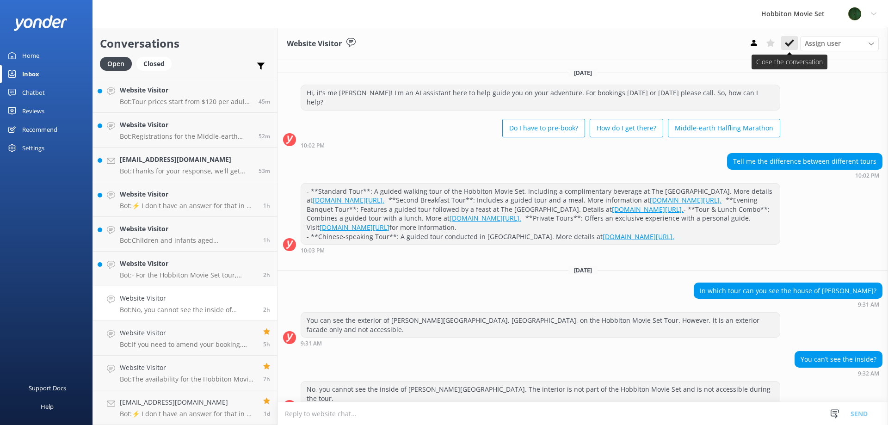
click at [787, 43] on icon at bounding box center [789, 42] width 9 height 9
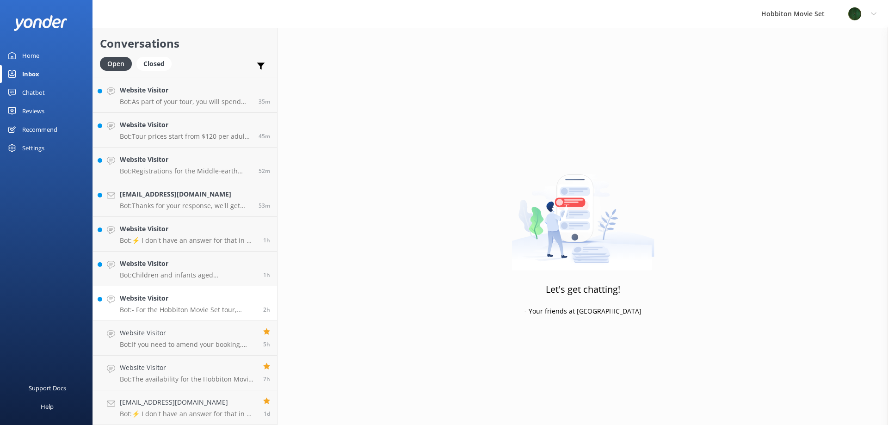
scroll to position [102, 0]
click at [222, 305] on div "Website Visitor Bot: - For the Hobbiton Movie Set tour, cancellations made more…" at bounding box center [188, 303] width 136 height 20
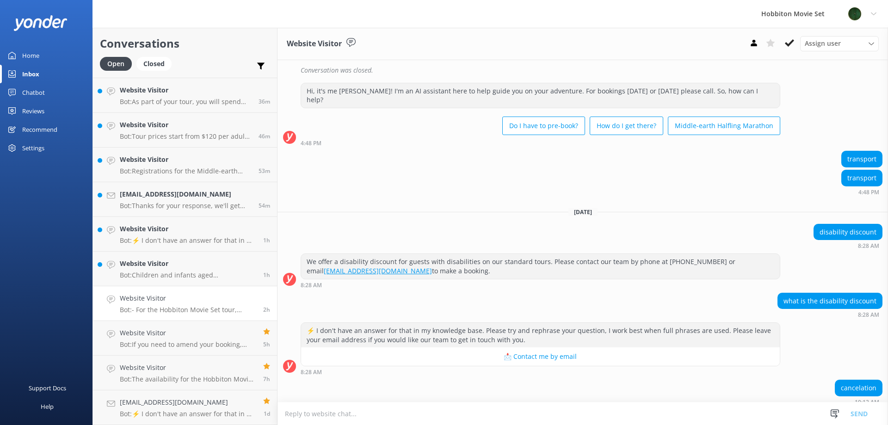
scroll to position [2740, 0]
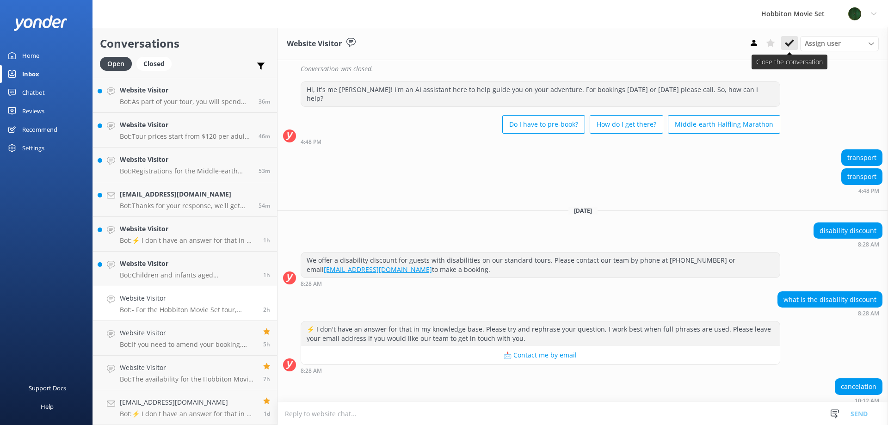
click at [789, 43] on use at bounding box center [789, 42] width 9 height 7
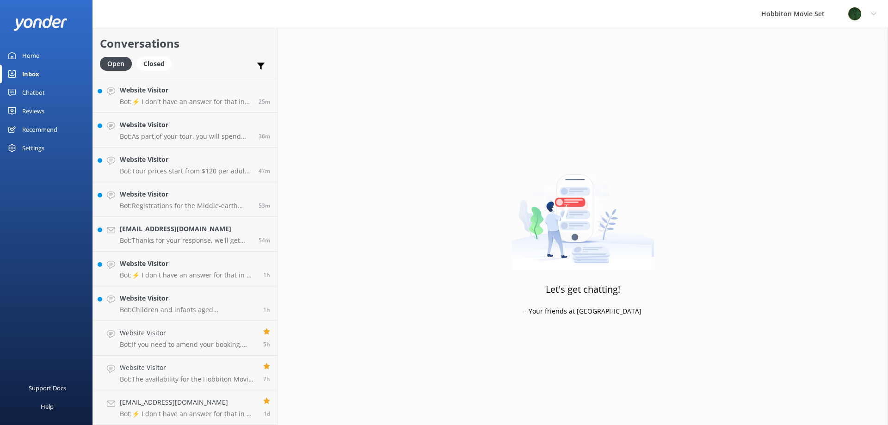
scroll to position [67, 0]
click at [172, 304] on div "Website Visitor Bot: Children and infants aged [DEMOGRAPHIC_DATA] years are fre…" at bounding box center [188, 303] width 136 height 20
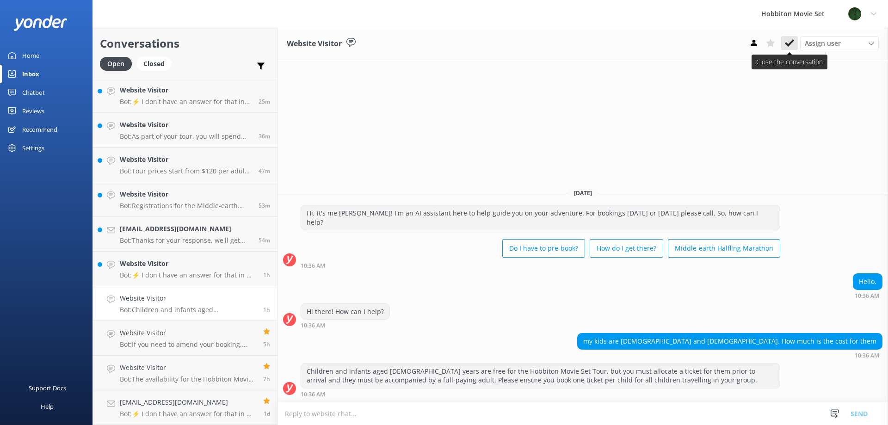
click at [791, 44] on icon at bounding box center [789, 42] width 9 height 9
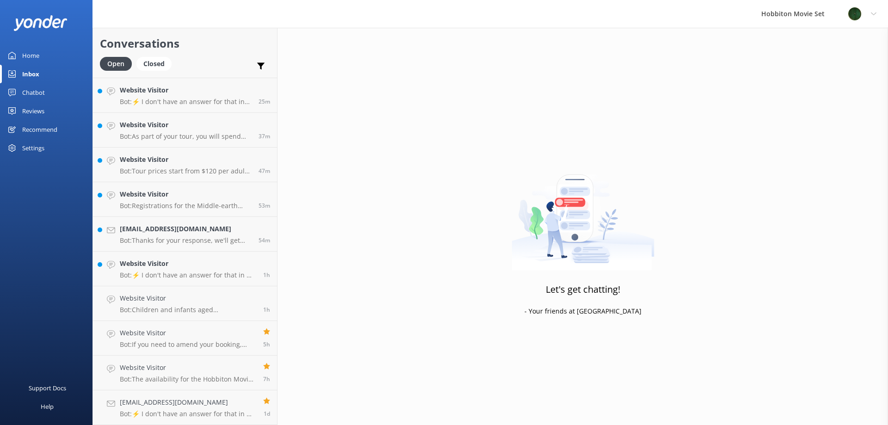
scroll to position [33, 0]
